Goal: Information Seeking & Learning: Understand process/instructions

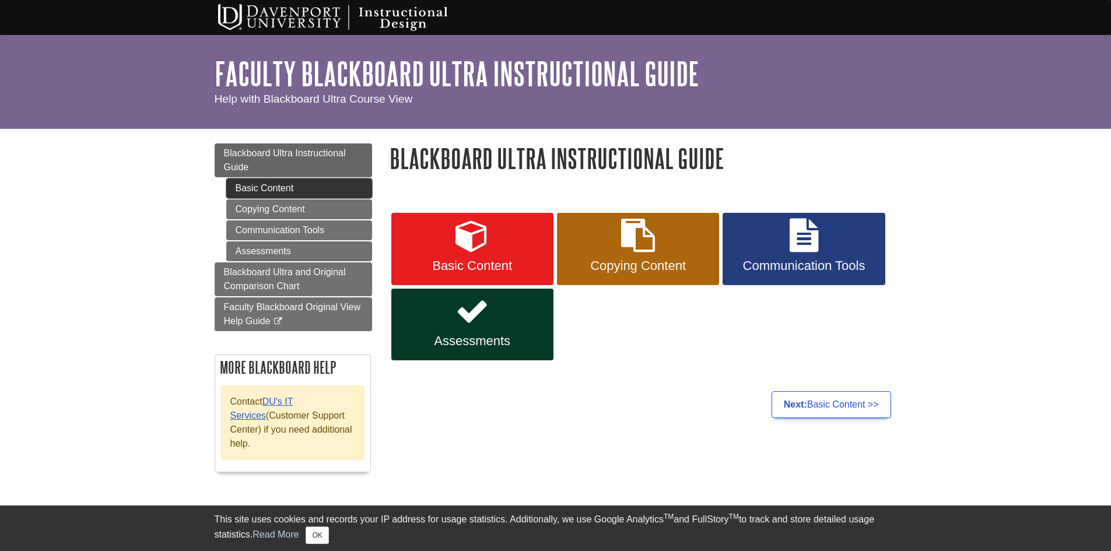
click at [300, 185] on link "Basic Content" at bounding box center [299, 188] width 146 height 20
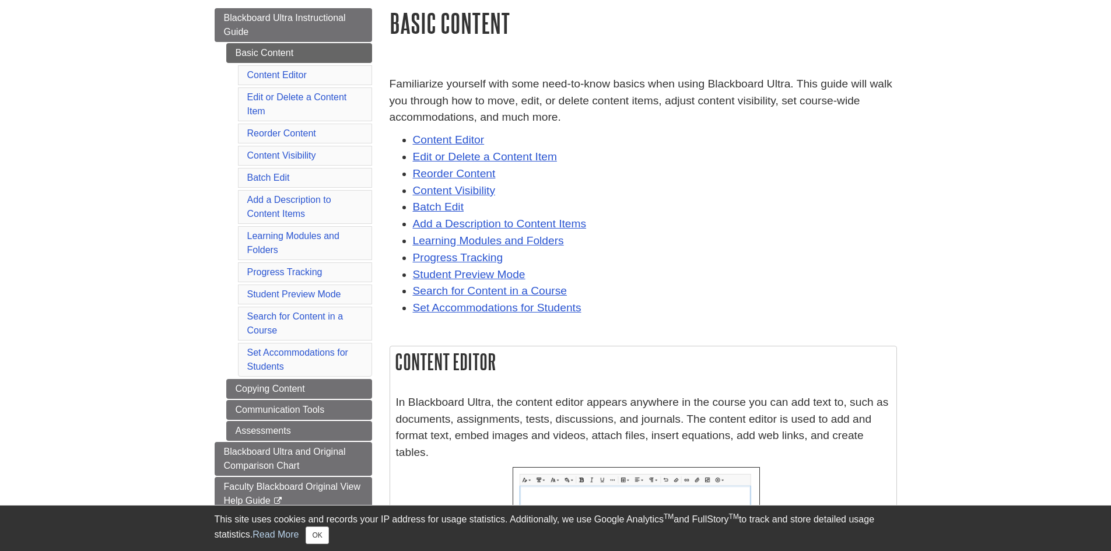
scroll to position [175, 0]
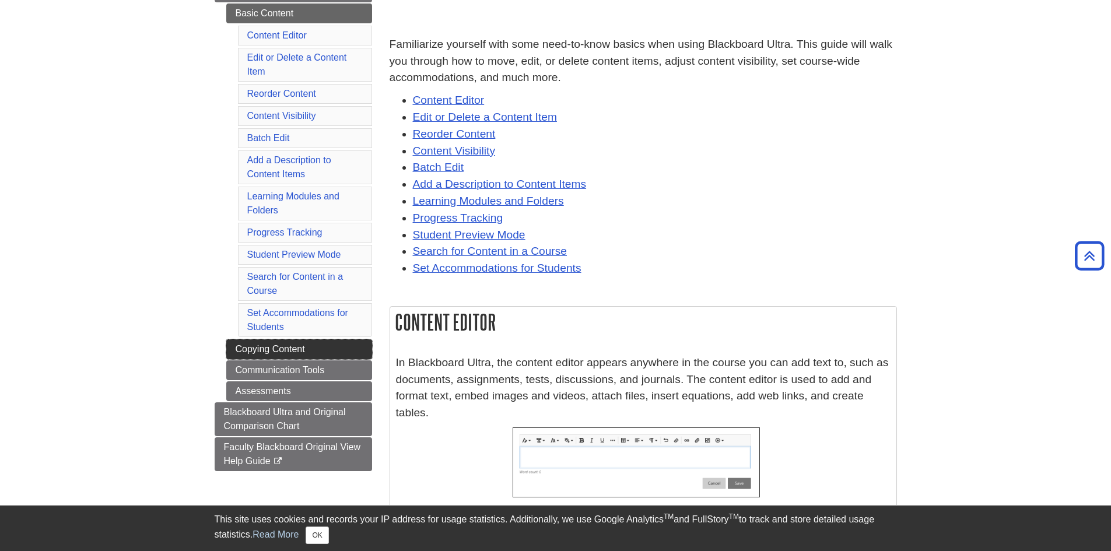
click at [320, 349] on link "Copying Content" at bounding box center [299, 349] width 146 height 20
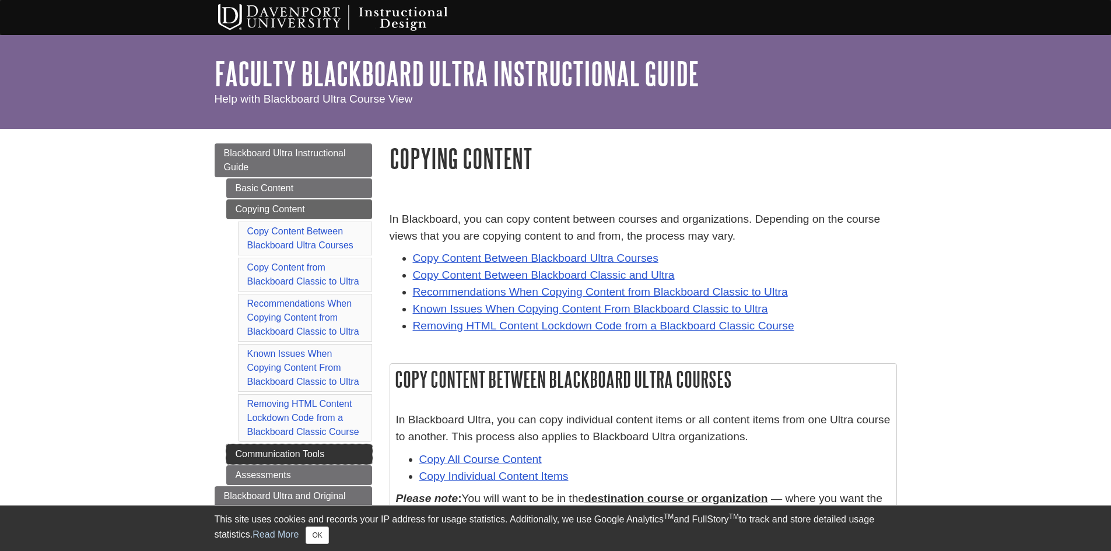
click at [314, 456] on link "Communication Tools" at bounding box center [299, 454] width 146 height 20
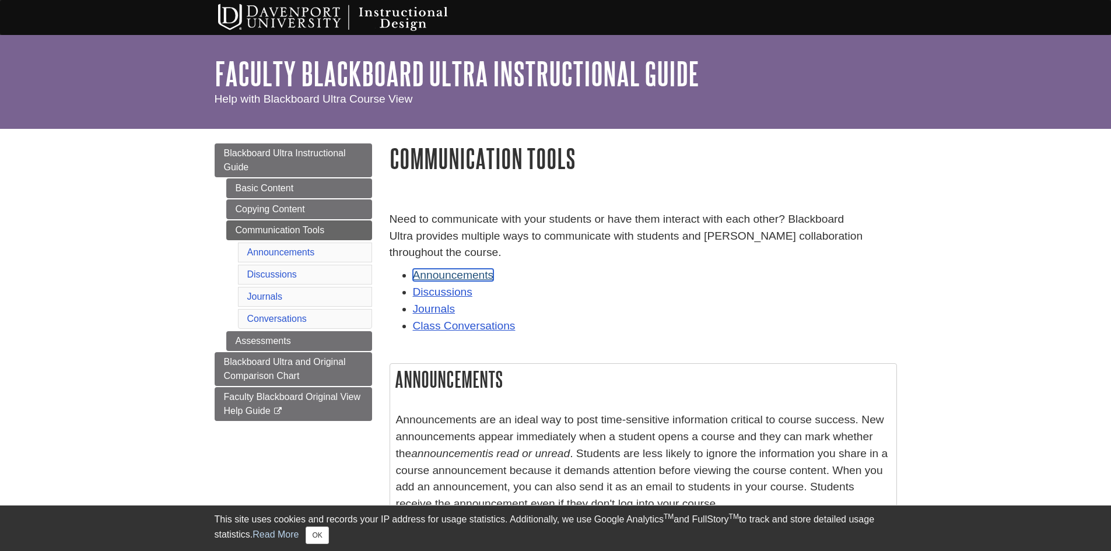
click at [471, 278] on link "Announcements" at bounding box center [453, 275] width 81 height 12
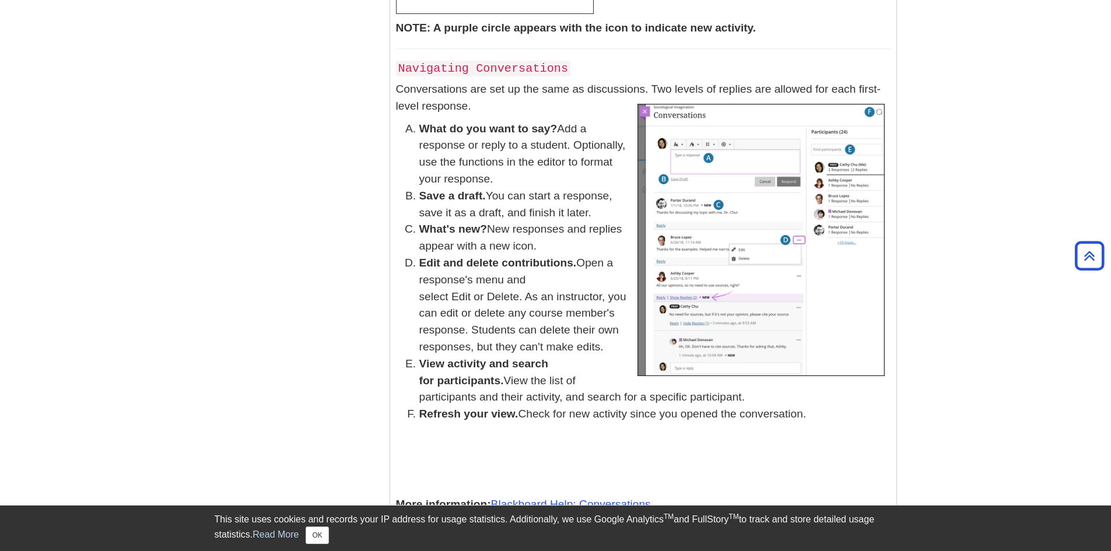
scroll to position [4854, 0]
